Goal: Use online tool/utility: Utilize a website feature to perform a specific function

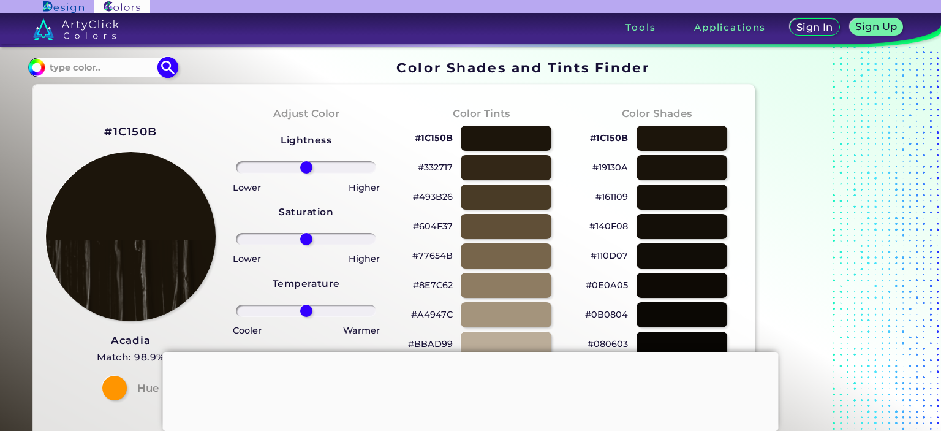
click at [119, 71] on input at bounding box center [102, 67] width 114 height 17
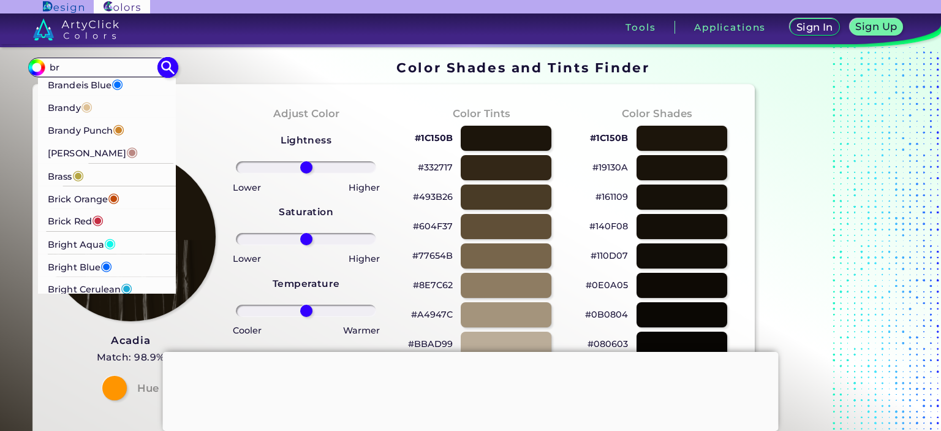
type input "br"
click at [93, 153] on p "[PERSON_NAME] ◉" at bounding box center [93, 151] width 90 height 23
type input "#bb8983"
type input "#BB8983"
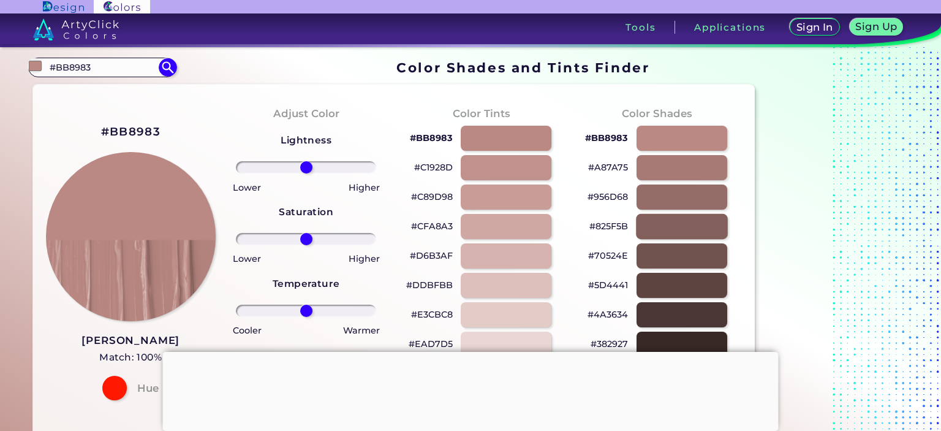
click at [652, 227] on div at bounding box center [682, 226] width 92 height 25
type input "#825f5b"
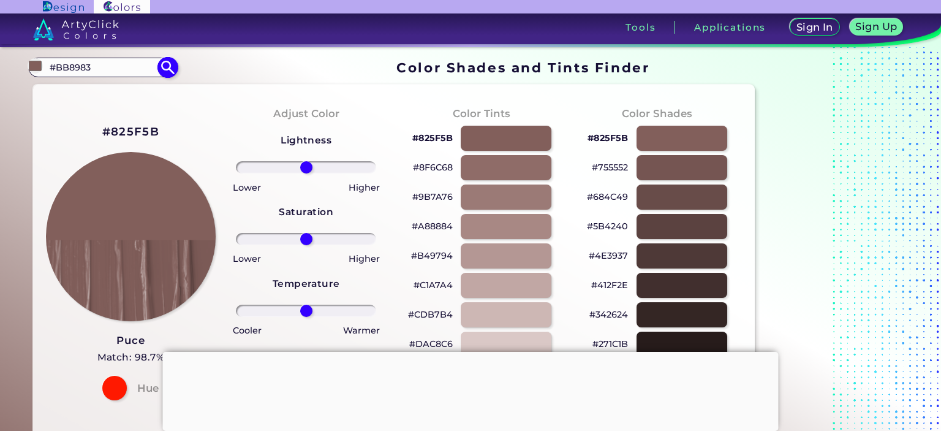
drag, startPoint x: 91, startPoint y: 67, endPoint x: 51, endPoint y: 68, distance: 39.8
click at [51, 68] on input "#BB8983" at bounding box center [102, 67] width 114 height 17
drag, startPoint x: 158, startPoint y: 130, endPoint x: 103, endPoint y: 129, distance: 55.1
click at [103, 129] on h2 "#825F5B" at bounding box center [130, 132] width 57 height 16
copy h2 "#825F5B"
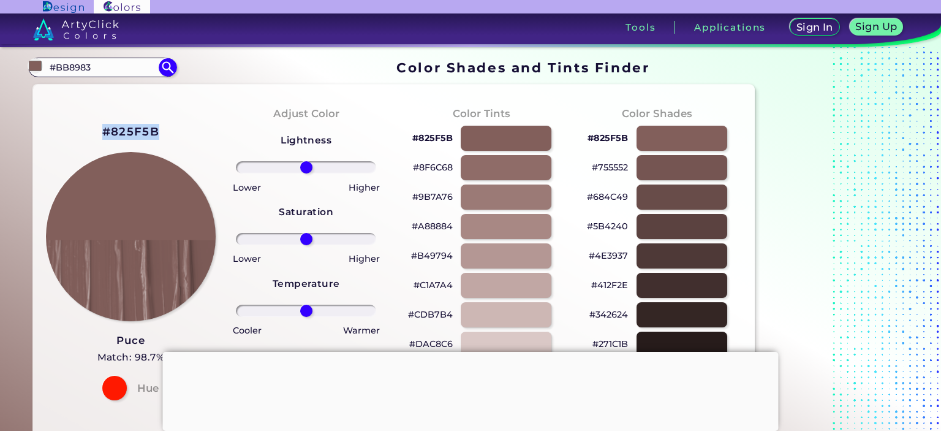
drag, startPoint x: 156, startPoint y: 129, endPoint x: 94, endPoint y: 132, distance: 61.9
click at [94, 132] on div "#825F5B Puce Match: 98.7% Hue" at bounding box center [130, 260] width 175 height 333
click at [108, 131] on h2 "#825F5B" at bounding box center [130, 132] width 57 height 16
copy h2 "#825F5B"
